Goal: Find specific page/section: Find specific page/section

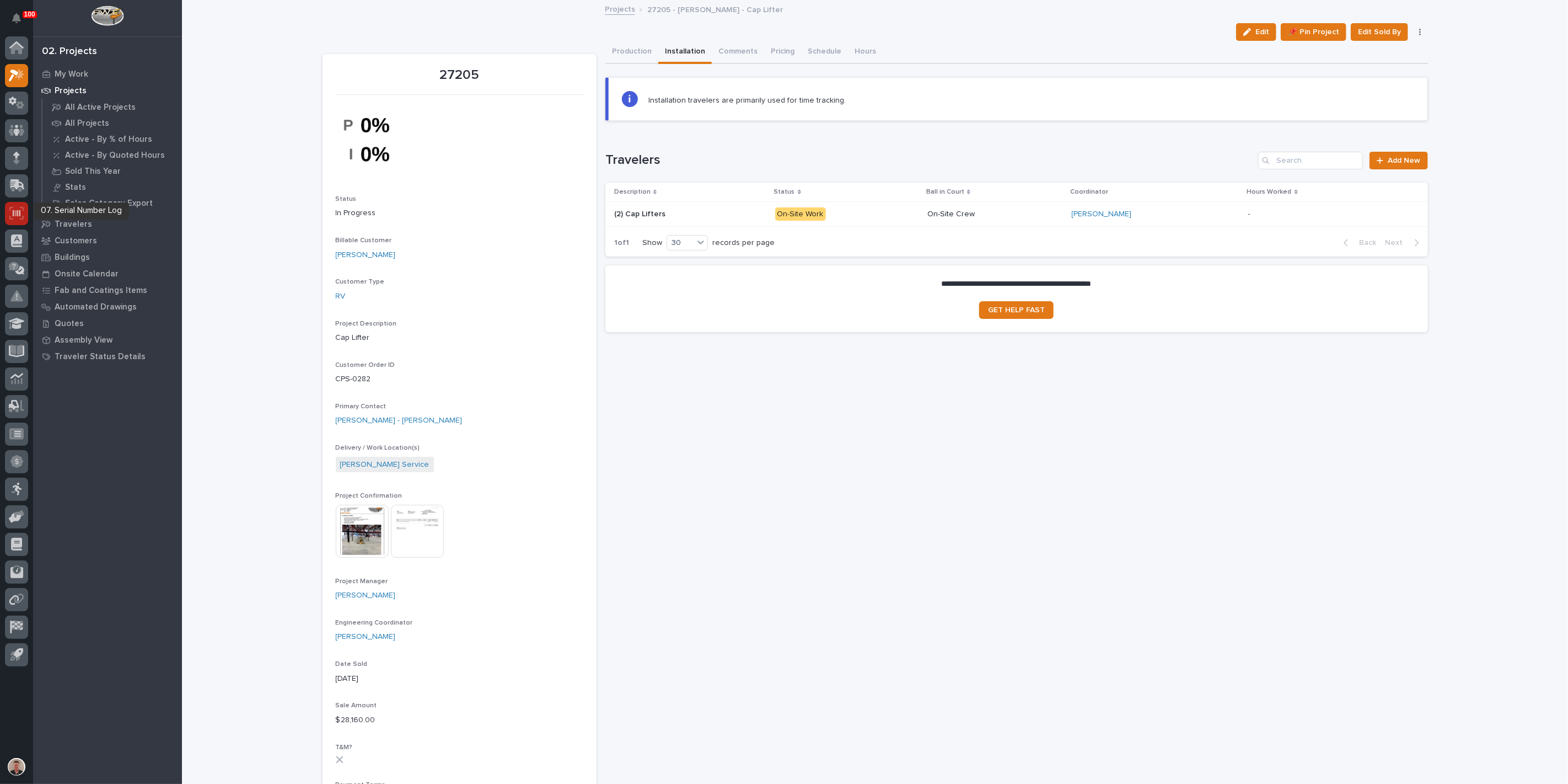
click at [17, 218] on icon at bounding box center [16, 213] width 15 height 13
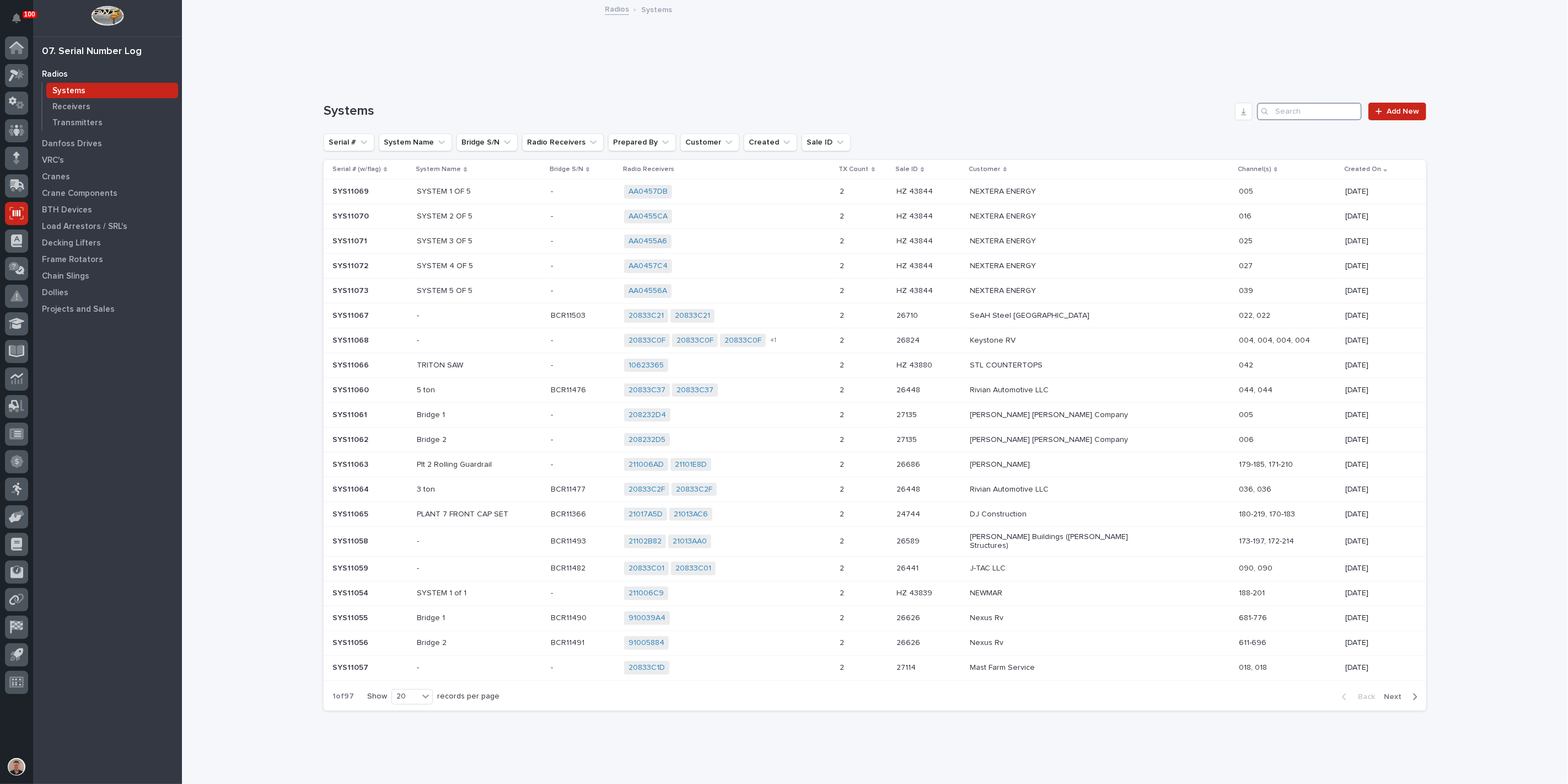
click at [1282, 120] on input "Search" at bounding box center [1309, 111] width 105 height 17
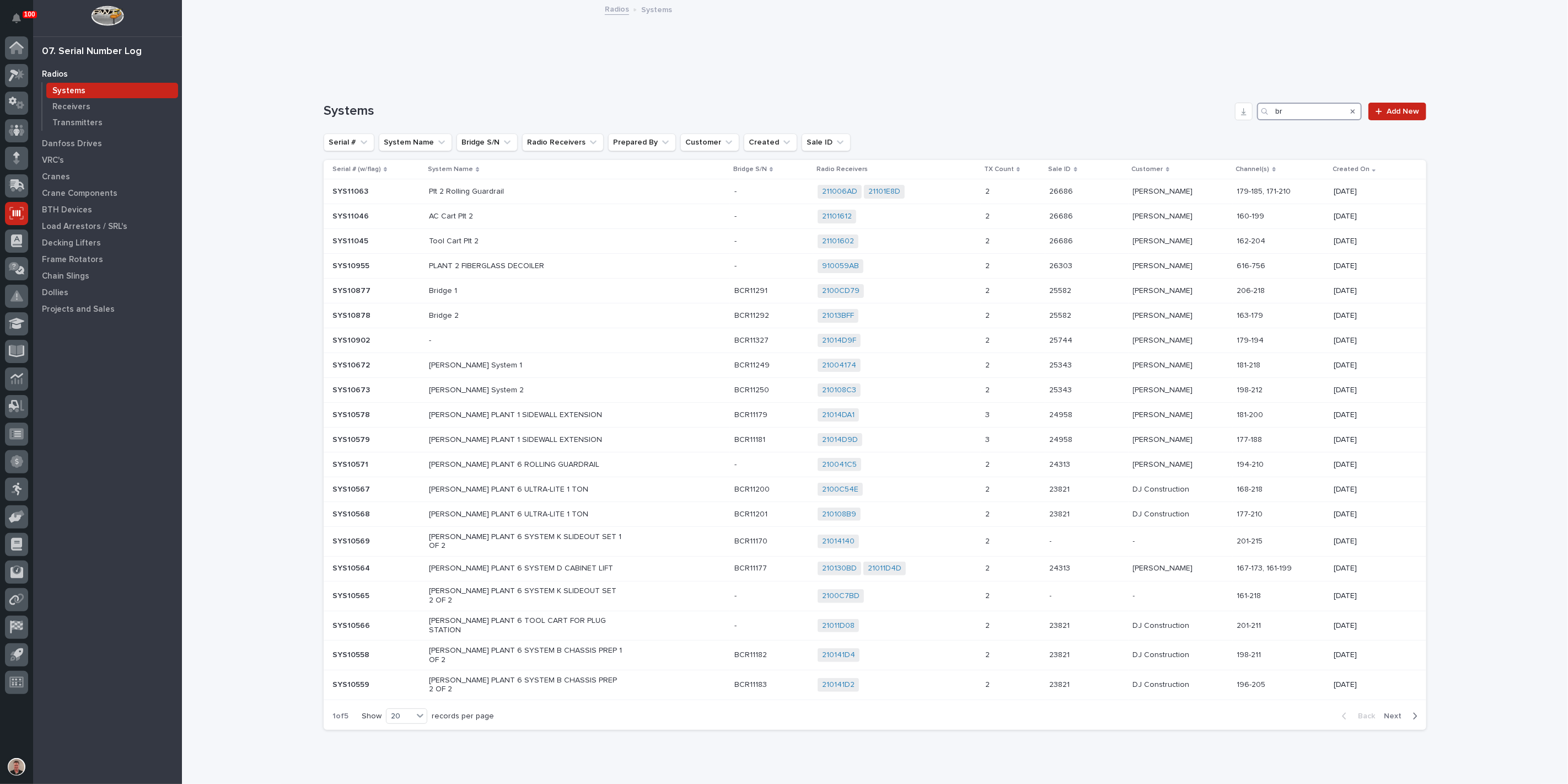
type input "b"
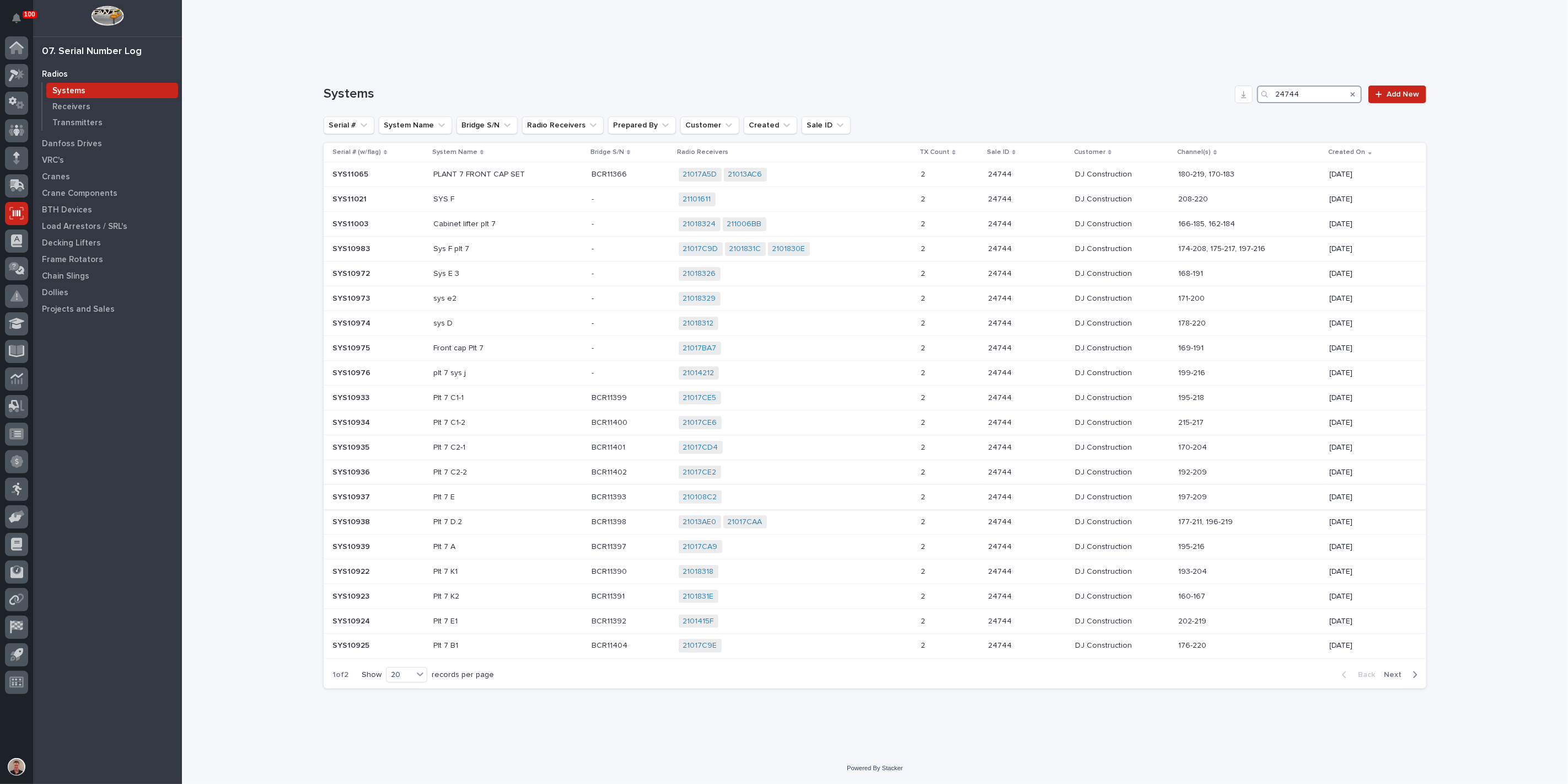
scroll to position [177, 0]
type input "24744"
click at [1383, 670] on span "Next" at bounding box center [1395, 674] width 25 height 10
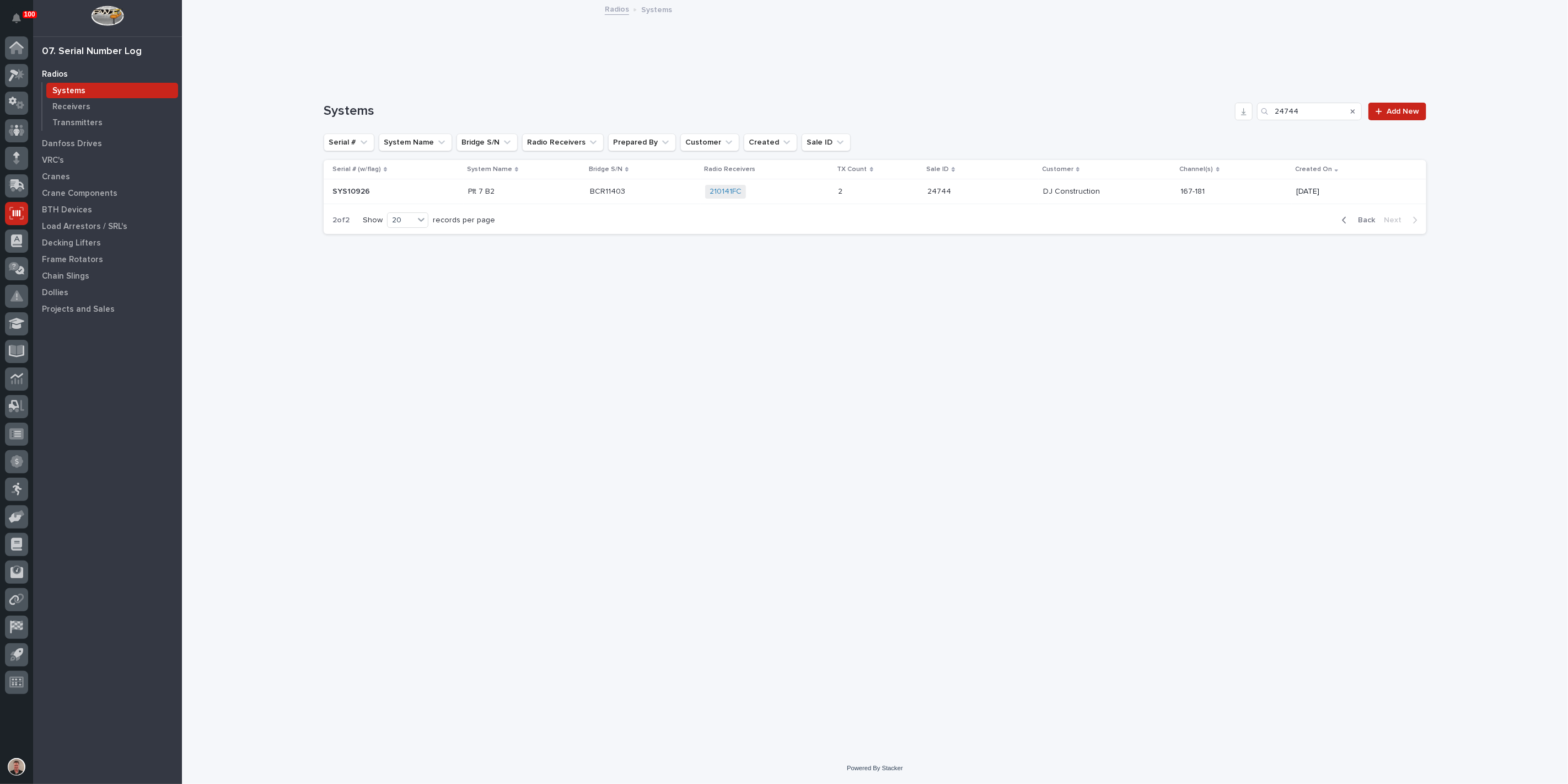
scroll to position [0, 0]
click at [1351, 225] on span "Back" at bounding box center [1363, 220] width 24 height 10
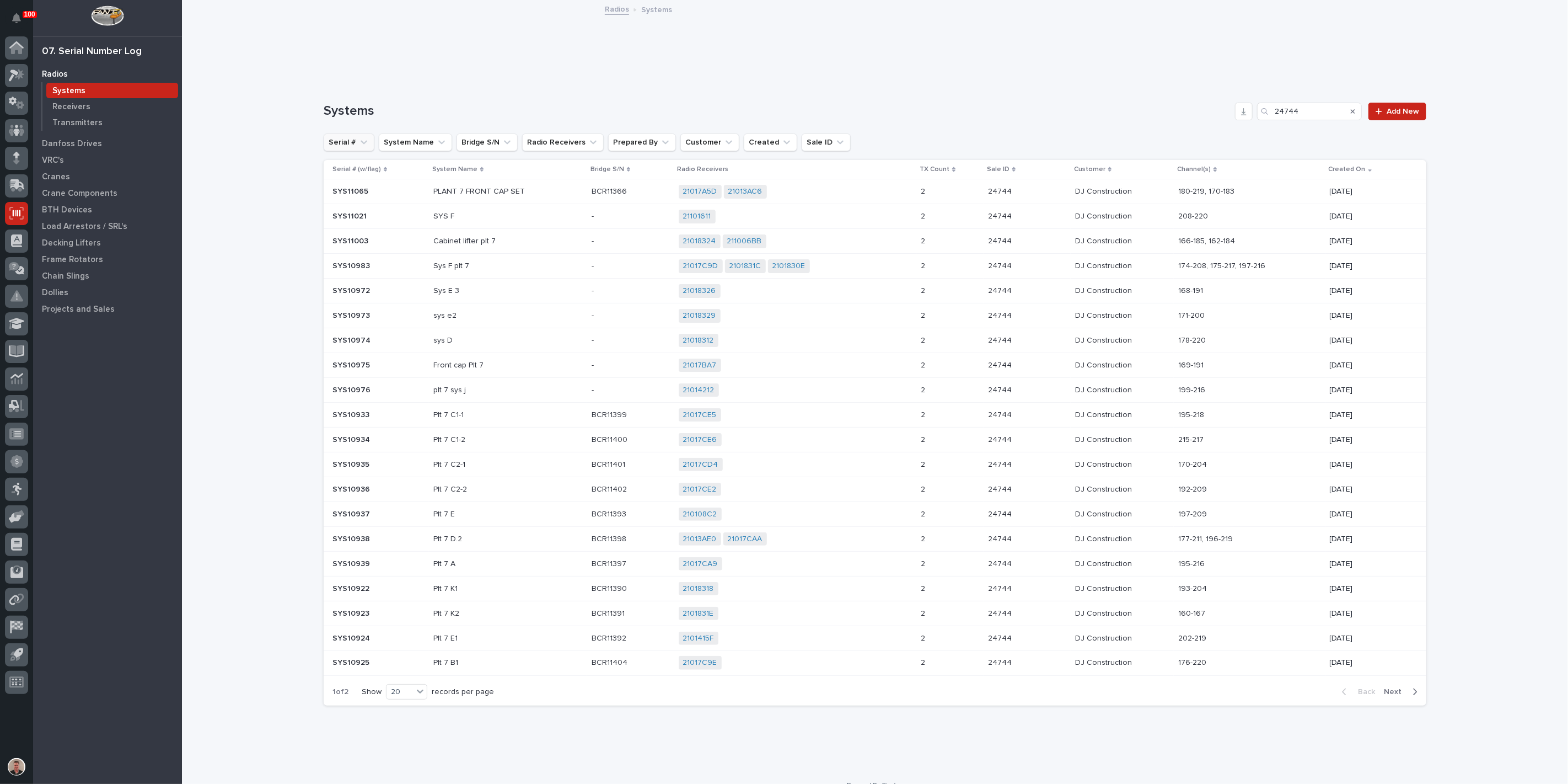
click at [361, 148] on icon "Serial #" at bounding box center [364, 143] width 11 height 11
click at [368, 212] on input at bounding box center [398, 203] width 140 height 17
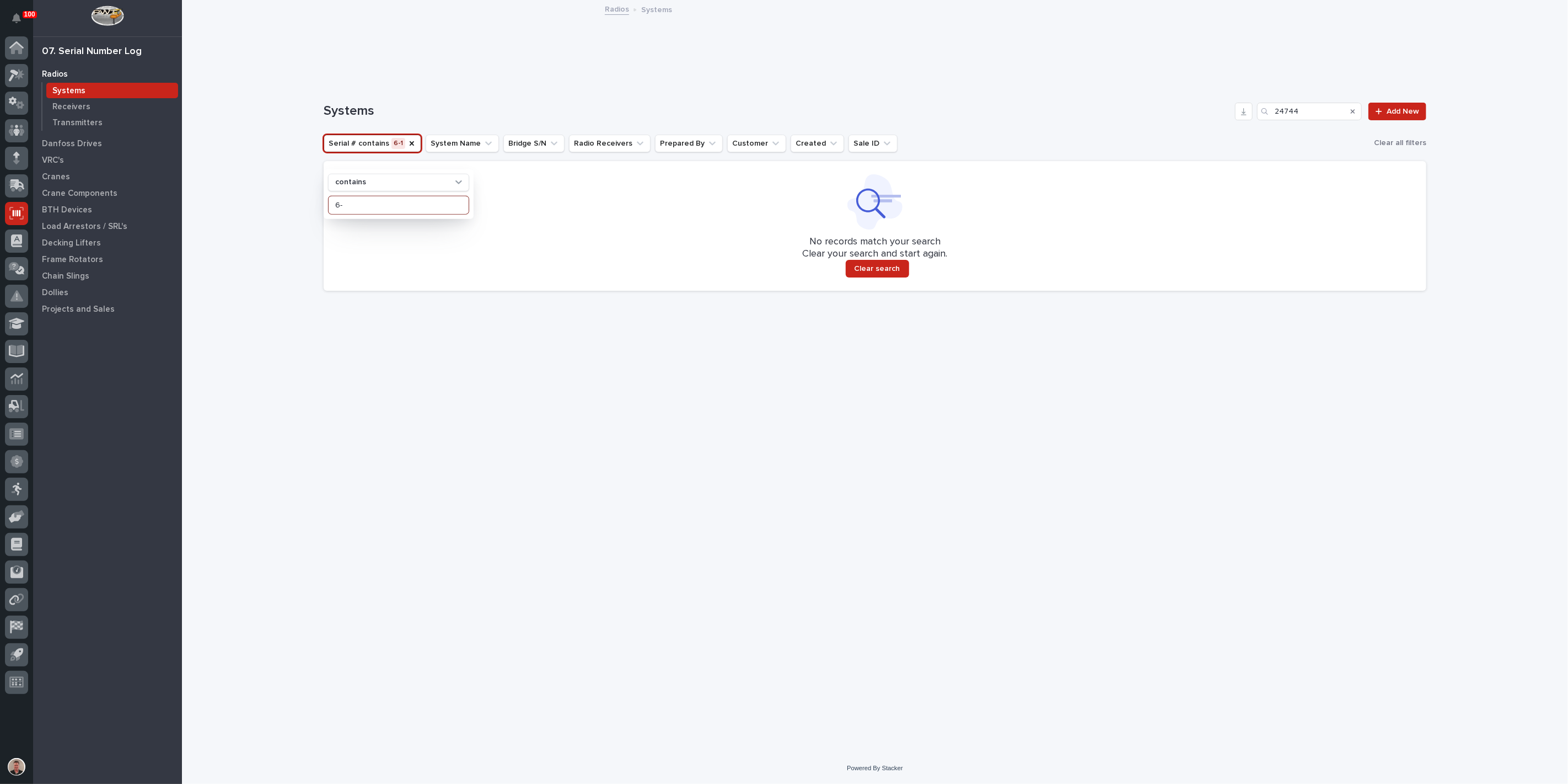
type input "6"
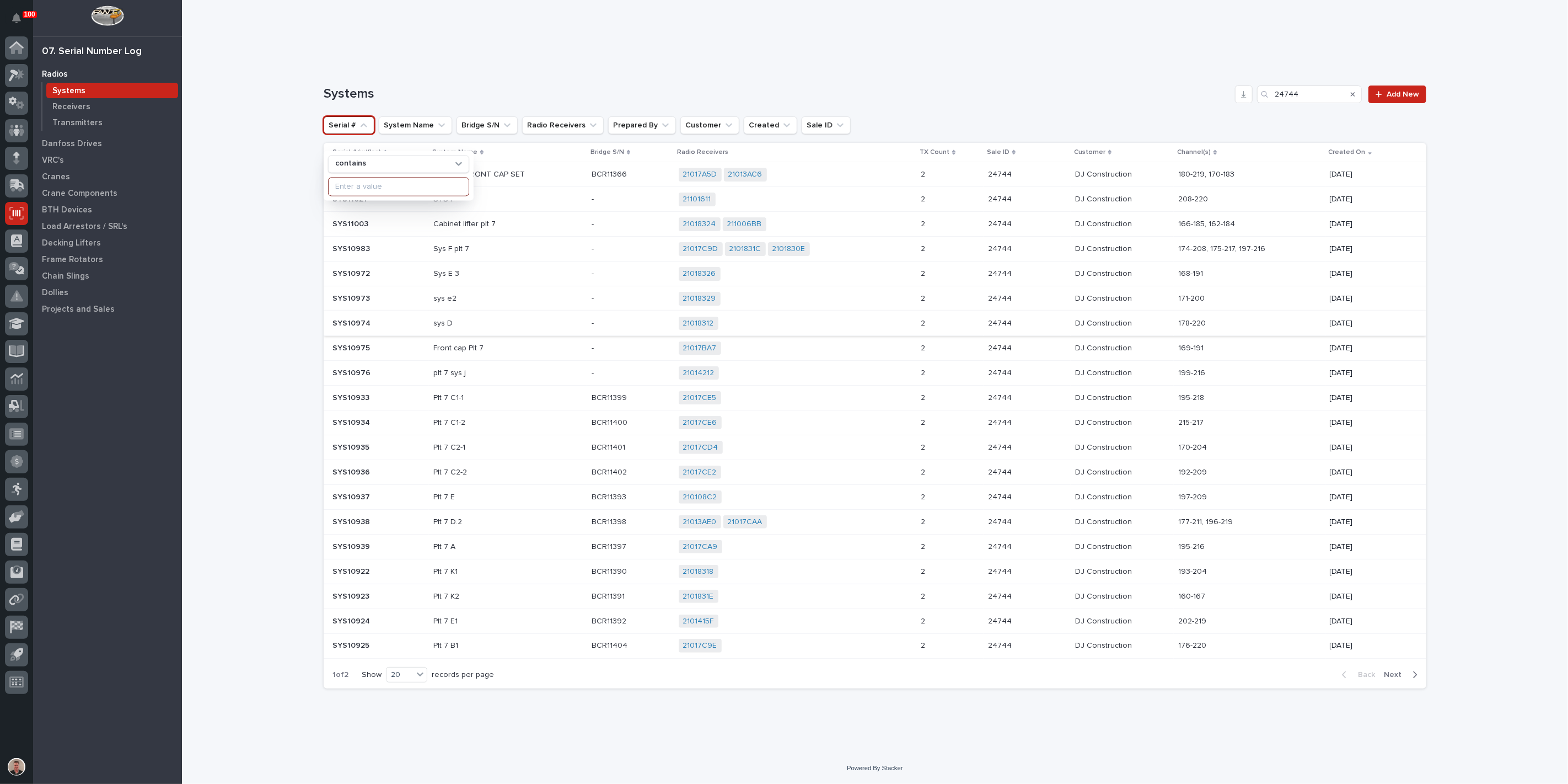
scroll to position [177, 0]
